Goal: Information Seeking & Learning: Learn about a topic

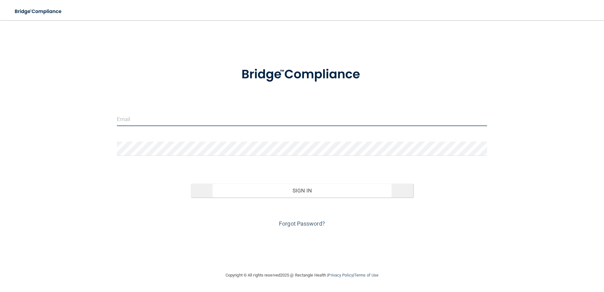
type input "[EMAIL_ADDRESS][DOMAIN_NAME]"
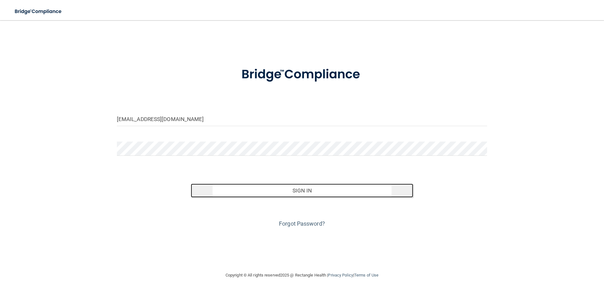
click at [297, 187] on button "Sign In" at bounding box center [302, 190] width 222 height 14
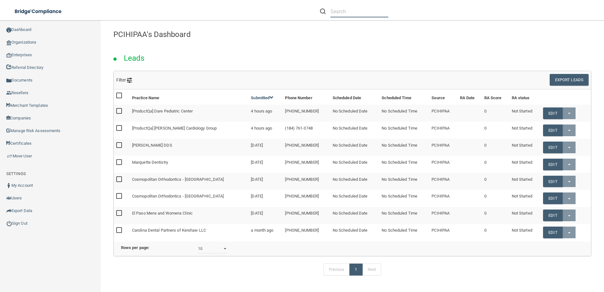
click at [357, 14] on input "text" at bounding box center [359, 12] width 58 height 12
paste input "[PERSON_NAME], DDS, PC"
type input "[PERSON_NAME], DDS, PC"
click at [34, 44] on link "Organizations" at bounding box center [50, 42] width 101 height 13
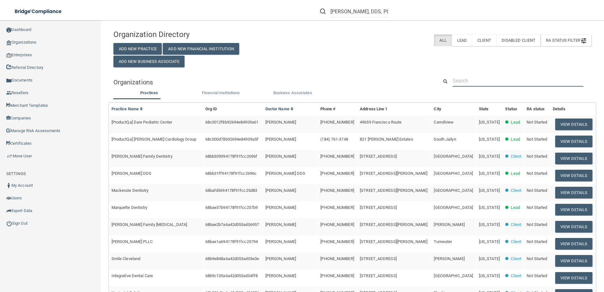
click at [454, 80] on input "text" at bounding box center [517, 81] width 131 height 12
paste input "[PERSON_NAME], DDS, PC"
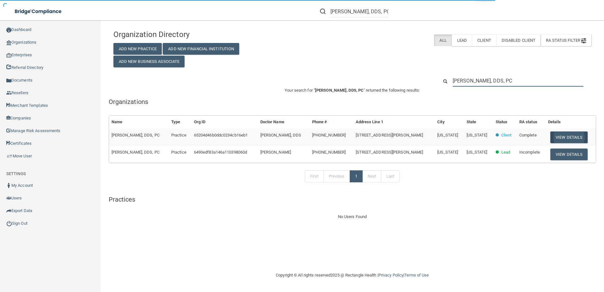
type input "[PERSON_NAME], DDS, PC"
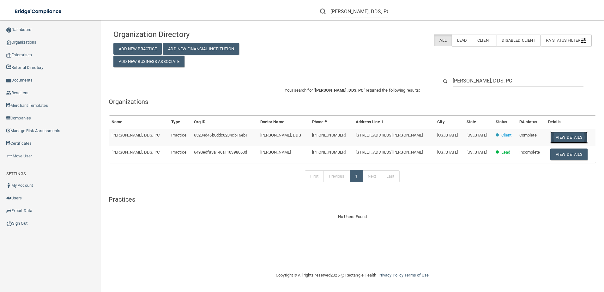
click at [559, 137] on button "View Details" at bounding box center [568, 137] width 37 height 12
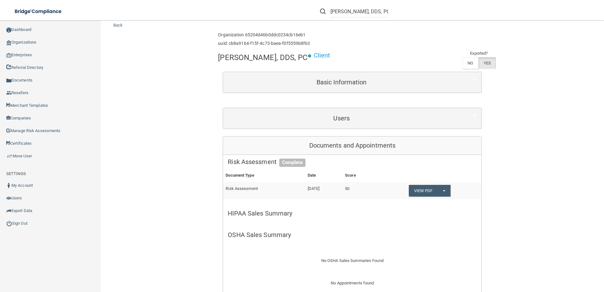
scroll to position [32, 0]
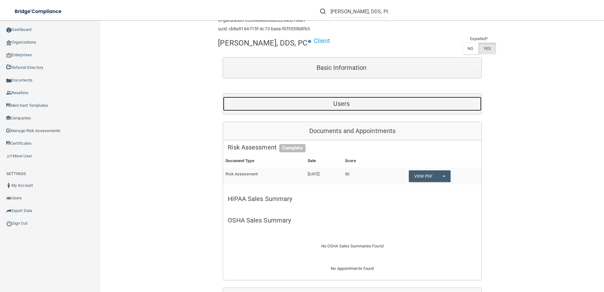
click at [330, 103] on h5 "Users" at bounding box center [341, 103] width 227 height 7
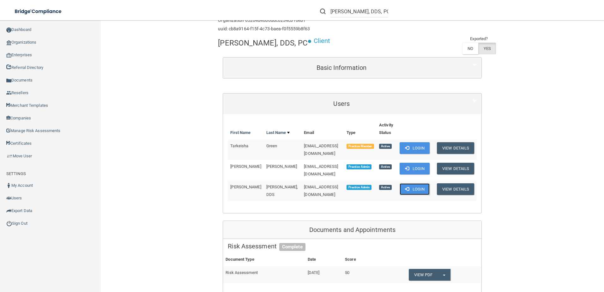
click at [412, 183] on button "Login" at bounding box center [414, 189] width 30 height 12
click at [420, 163] on button "Login" at bounding box center [414, 169] width 30 height 12
click at [408, 142] on button "Login" at bounding box center [414, 148] width 30 height 12
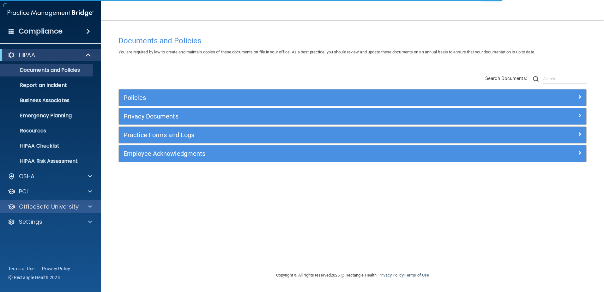
click at [75, 202] on div "OfficeSafe University" at bounding box center [50, 206] width 101 height 13
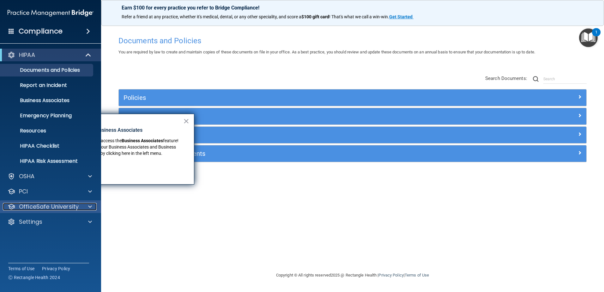
click at [66, 206] on p "OfficeSafe University" at bounding box center [49, 207] width 60 height 8
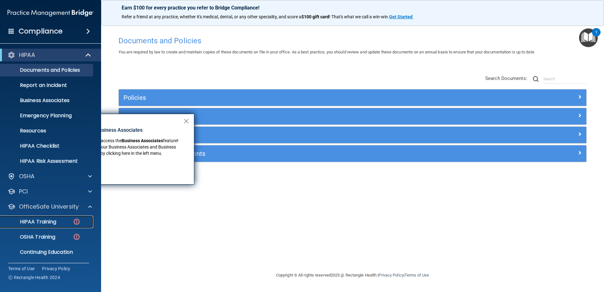
click at [63, 220] on div "HIPAA Training" at bounding box center [47, 221] width 86 height 6
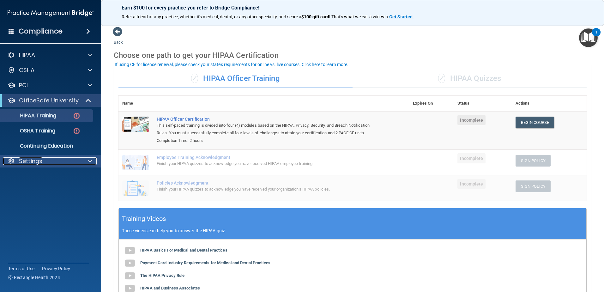
click at [50, 164] on div "Settings" at bounding box center [42, 161] width 78 height 8
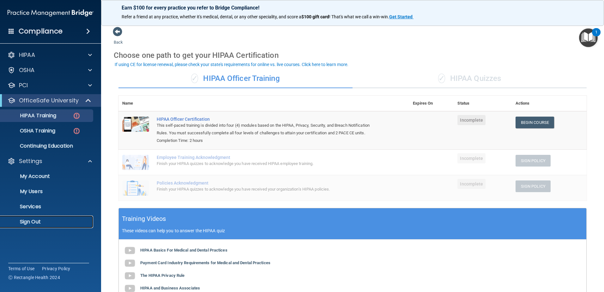
click at [40, 224] on p "Sign Out" at bounding box center [47, 221] width 86 height 6
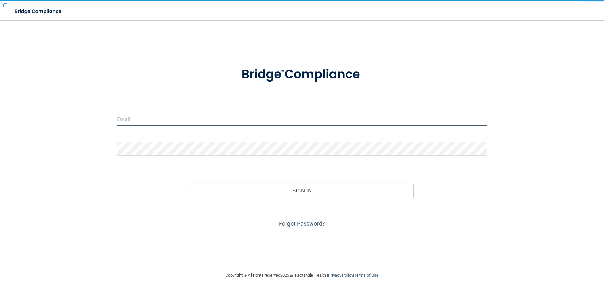
type input "[EMAIL_ADDRESS][DOMAIN_NAME]"
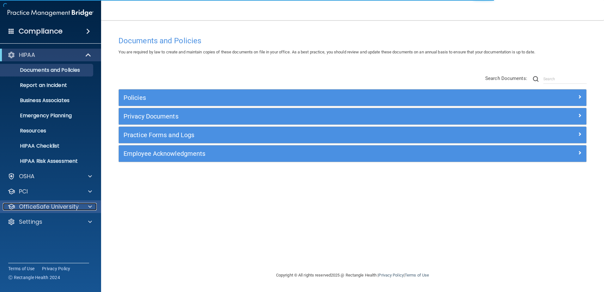
click at [44, 204] on p "OfficeSafe University" at bounding box center [49, 207] width 60 height 8
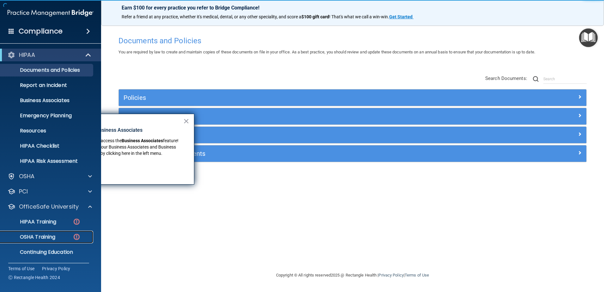
click at [49, 235] on p "OSHA Training" at bounding box center [29, 237] width 51 height 6
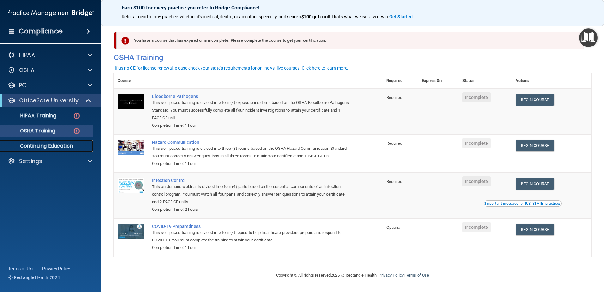
click at [60, 147] on p "Continuing Education" at bounding box center [47, 146] width 86 height 6
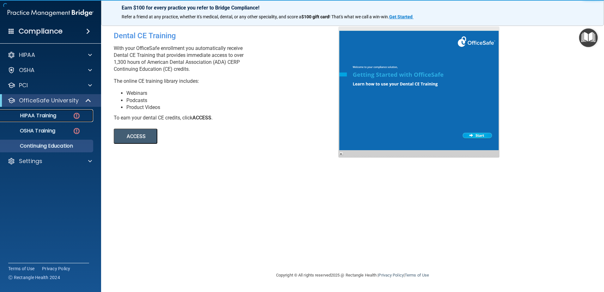
click at [56, 115] on p "HIPAA Training" at bounding box center [30, 115] width 52 height 6
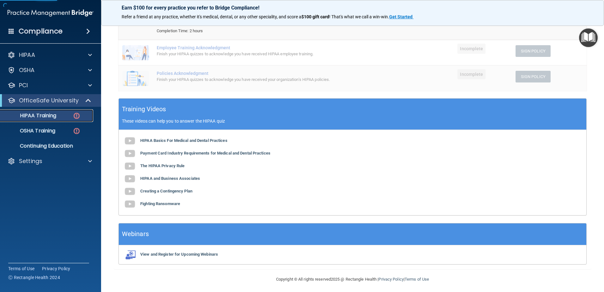
scroll to position [112, 0]
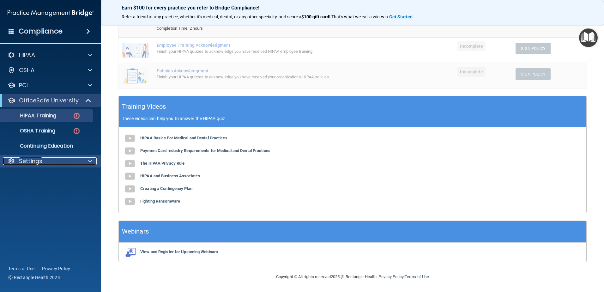
click at [60, 164] on div "Settings" at bounding box center [42, 161] width 78 height 8
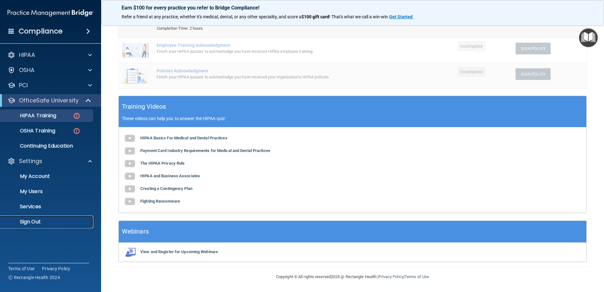
click at [56, 221] on p "Sign Out" at bounding box center [47, 221] width 86 height 6
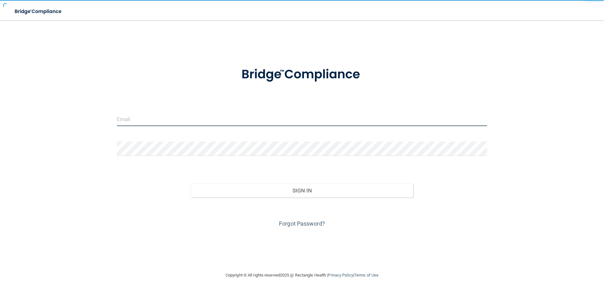
type input "[EMAIL_ADDRESS][DOMAIN_NAME]"
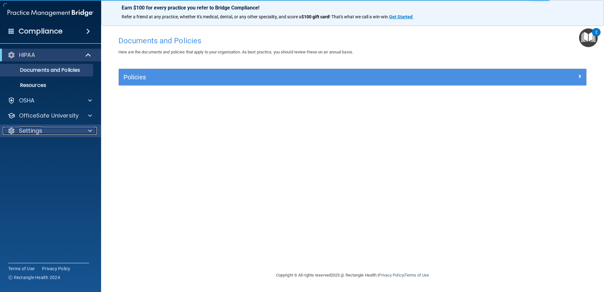
click at [54, 129] on div "Settings" at bounding box center [42, 131] width 78 height 8
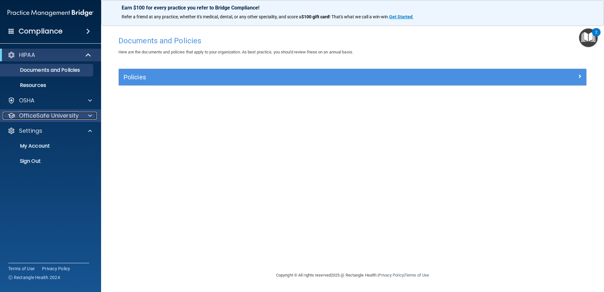
click at [53, 112] on p "OfficeSafe University" at bounding box center [49, 116] width 60 height 8
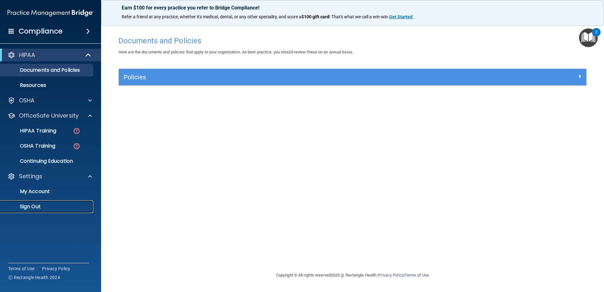
click at [55, 211] on link "Sign Out" at bounding box center [43, 206] width 99 height 13
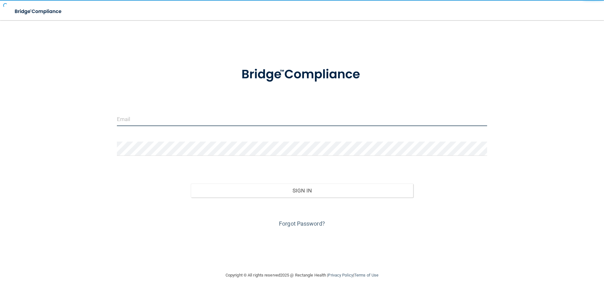
type input "[EMAIL_ADDRESS][DOMAIN_NAME]"
